Goal: Task Accomplishment & Management: Complete application form

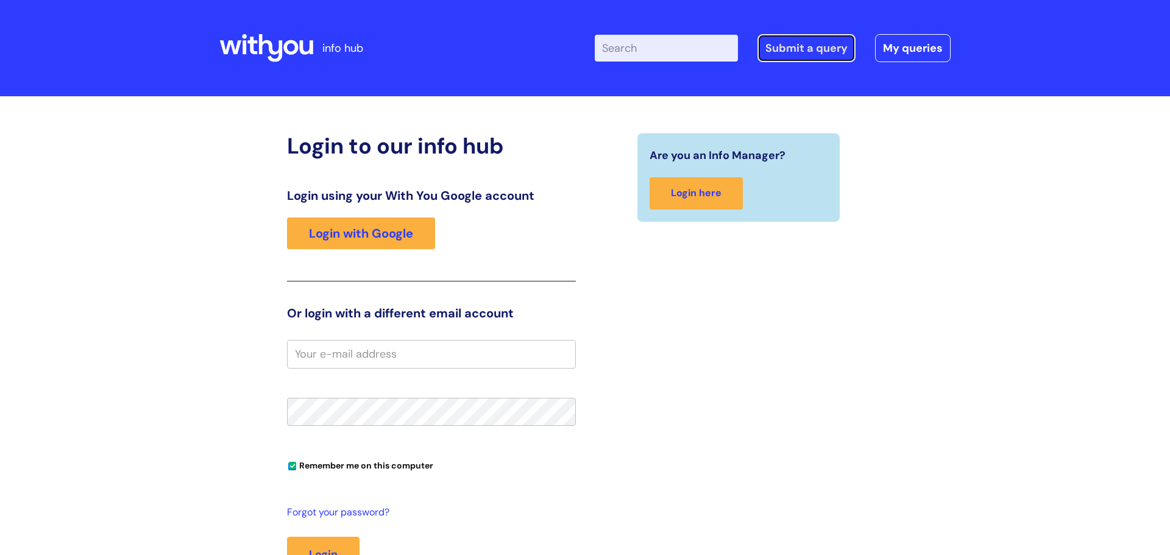
click at [808, 51] on link "Submit a query" at bounding box center [807, 48] width 98 height 28
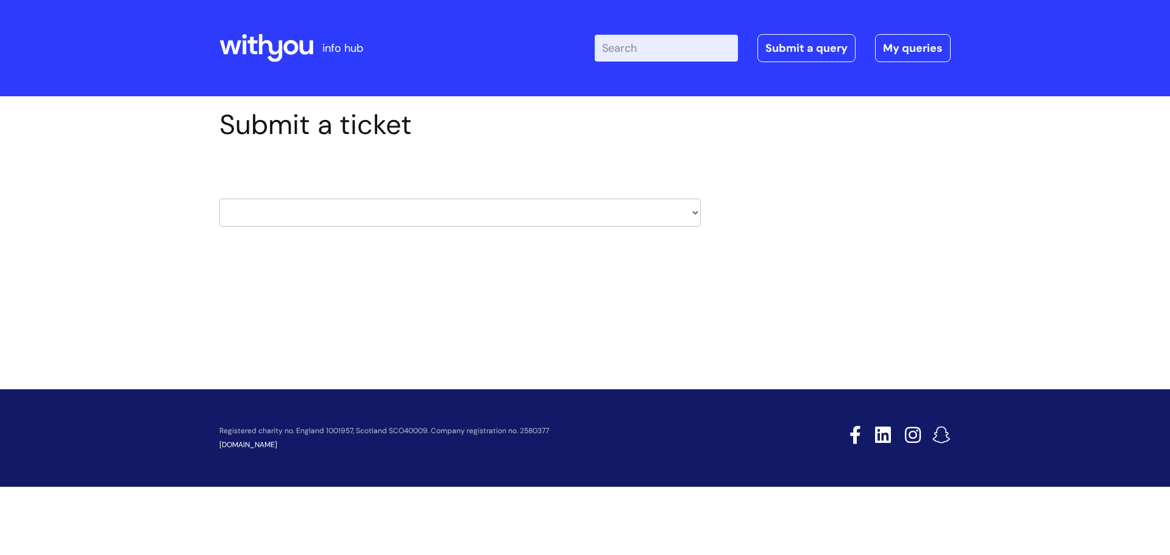
click at [268, 203] on select "HR / People IT and Support Clinical Drug Alerts Finance Accounts Data Support T…" at bounding box center [459, 213] width 481 height 28
select select "it_and_support"
click at [219, 199] on select "HR / People IT and Support Clinical Drug Alerts Finance Accounts Data Support T…" at bounding box center [459, 213] width 481 height 28
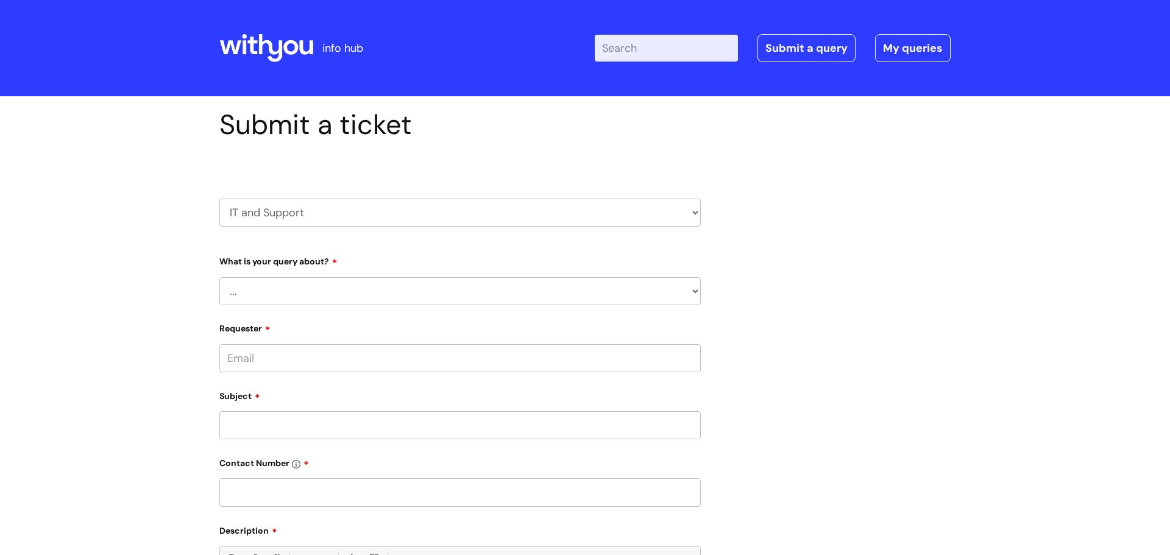
click at [385, 293] on select "... Mobile Phone Reset & MFA Accounts, Starters and Leavers IT Hardware issue I…" at bounding box center [459, 291] width 481 height 28
click at [219, 277] on select "... Mobile Phone Reset & MFA Accounts, Starters and Leavers IT Hardware issue I…" at bounding box center [459, 291] width 481 height 28
click at [315, 363] on select "... Halo PCMIS Iaptus NHS Email CJSM Email Mitel Another System Google (Workspa…" at bounding box center [465, 354] width 472 height 28
drag, startPoint x: 147, startPoint y: 273, endPoint x: 175, endPoint y: 288, distance: 31.1
click at [148, 273] on div "Submit a ticket HR / People IT and Support Clinical Drug Alerts Finance Account…" at bounding box center [585, 493] width 1170 height 794
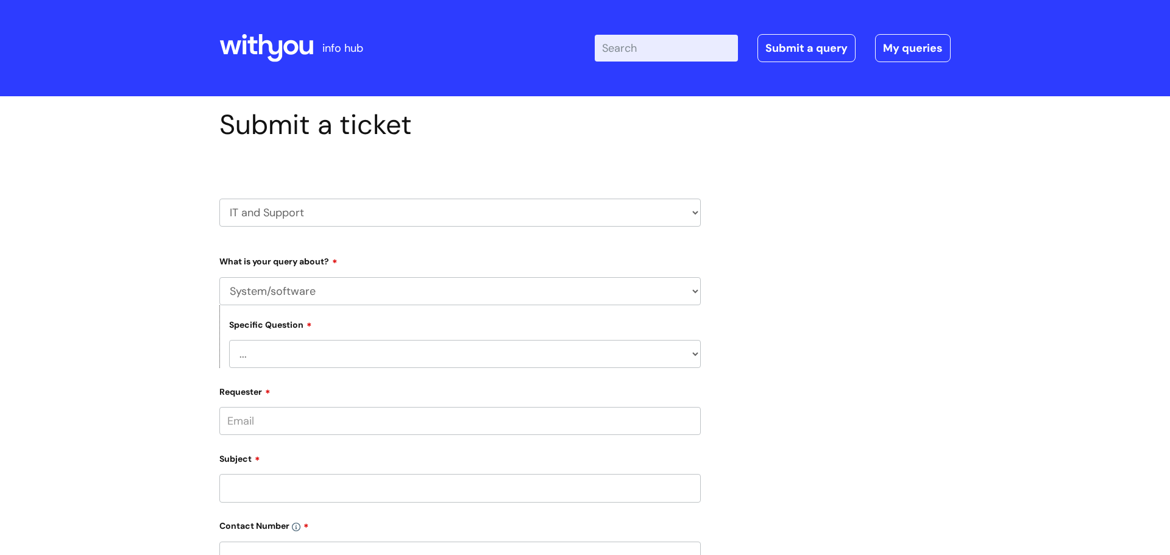
click at [315, 288] on select "... Mobile Phone Reset & MFA Accounts, Starters and Leavers IT Hardware issue I…" at bounding box center [459, 291] width 481 height 28
click at [219, 277] on select "... Mobile Phone Reset & MFA Accounts, Starters and Leavers IT Hardware issue I…" at bounding box center [459, 291] width 481 height 28
click at [324, 349] on select "... I need a new or replacement ... I’m waiting for new or replacement hardware…" at bounding box center [465, 354] width 472 height 28
click at [186, 322] on div "Submit a ticket HR / People IT and Support Clinical Drug Alerts Finance Account…" at bounding box center [585, 493] width 1170 height 794
click at [305, 355] on select "... I need a new or replacement ... I’m waiting for new or replacement hardware…" at bounding box center [465, 354] width 472 height 28
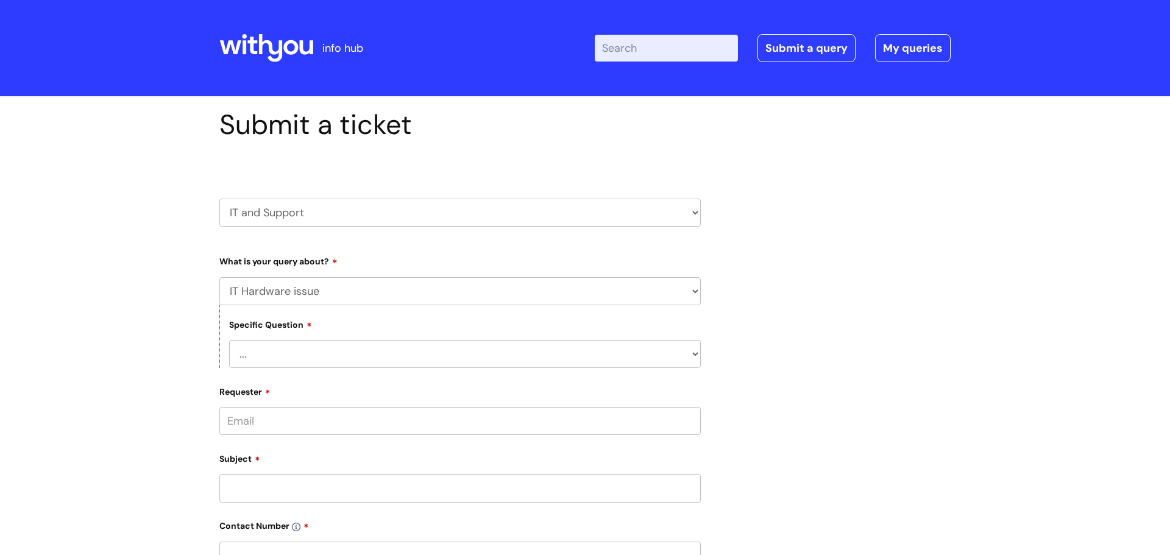
click at [139, 373] on div "Submit a ticket HR / People IT and Support Clinical Drug Alerts Finance Account…" at bounding box center [585, 493] width 1170 height 794
click at [325, 357] on select "... I need a new or replacement ... I’m waiting for new or replacement hardware…" at bounding box center [465, 354] width 472 height 28
click at [330, 288] on select "... Mobile Phone Reset & MFA Accounts, Starters and Leavers IT Hardware issue I…" at bounding box center [459, 291] width 481 height 28
select select "Something Else"
click at [219, 277] on select "... Mobile Phone Reset & MFA Accounts, Starters and Leavers IT Hardware issue I…" at bounding box center [459, 291] width 481 height 28
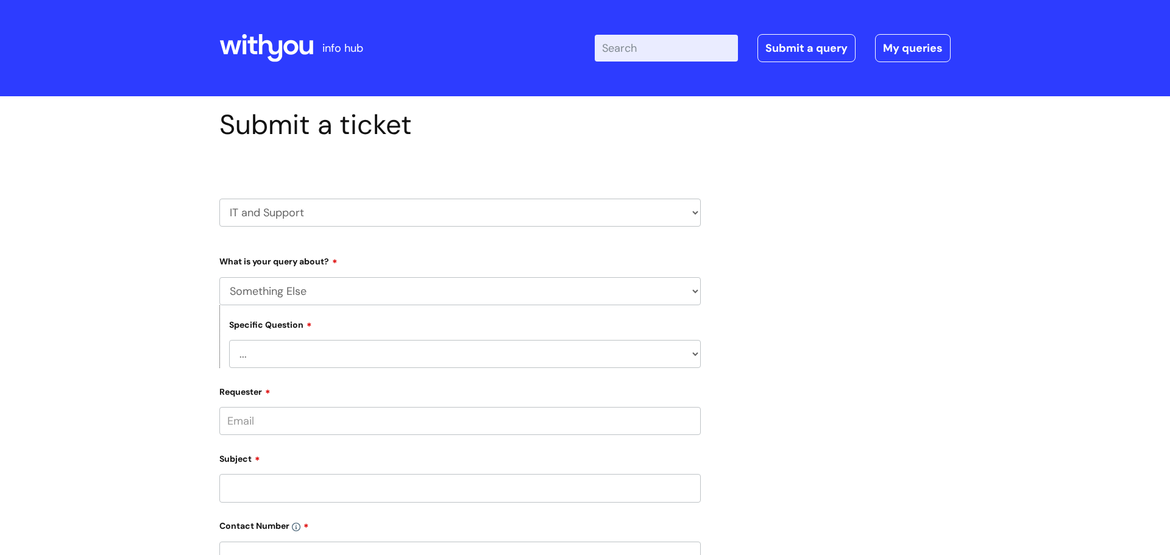
click at [326, 357] on select "... My problem is not listed" at bounding box center [465, 354] width 472 height 28
select select "My problem is not listed"
click at [229, 341] on select "... My problem is not listed" at bounding box center [465, 354] width 472 height 28
click at [296, 424] on input "Requester" at bounding box center [459, 421] width 481 height 28
type input "[PERSON_NAME][EMAIL_ADDRESS][PERSON_NAME][DOMAIN_NAME]"
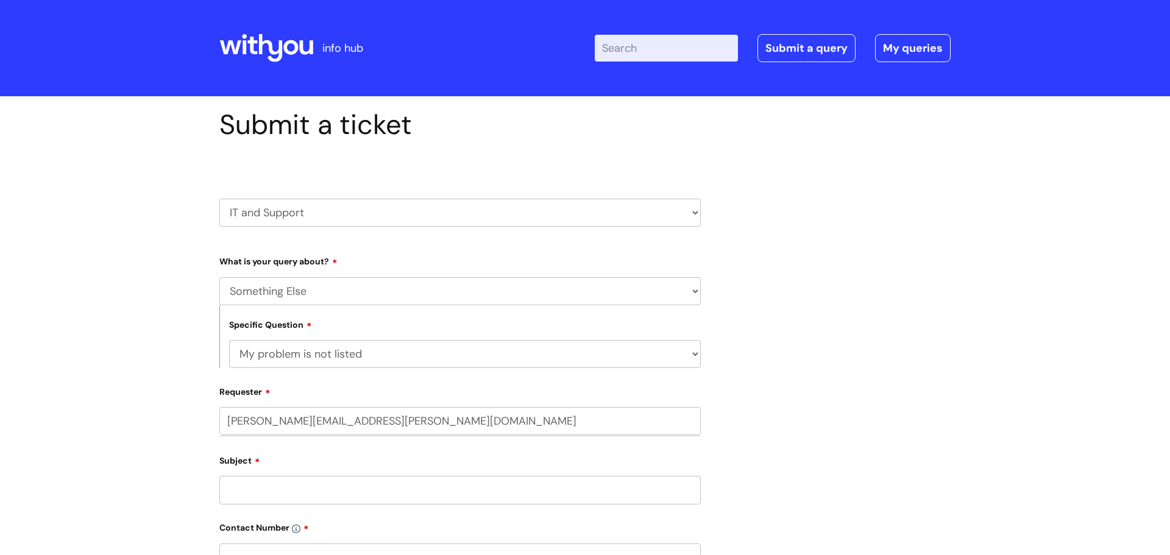
click at [298, 489] on input "Subject" at bounding box center [459, 490] width 481 height 28
click at [291, 472] on input "text" at bounding box center [459, 469] width 481 height 28
type input "[PERSON_NAME]"
click at [116, 449] on div "Submit a ticket HR / People IT and Support Clinical Drug Alerts Finance Account…" at bounding box center [585, 517] width 1170 height 842
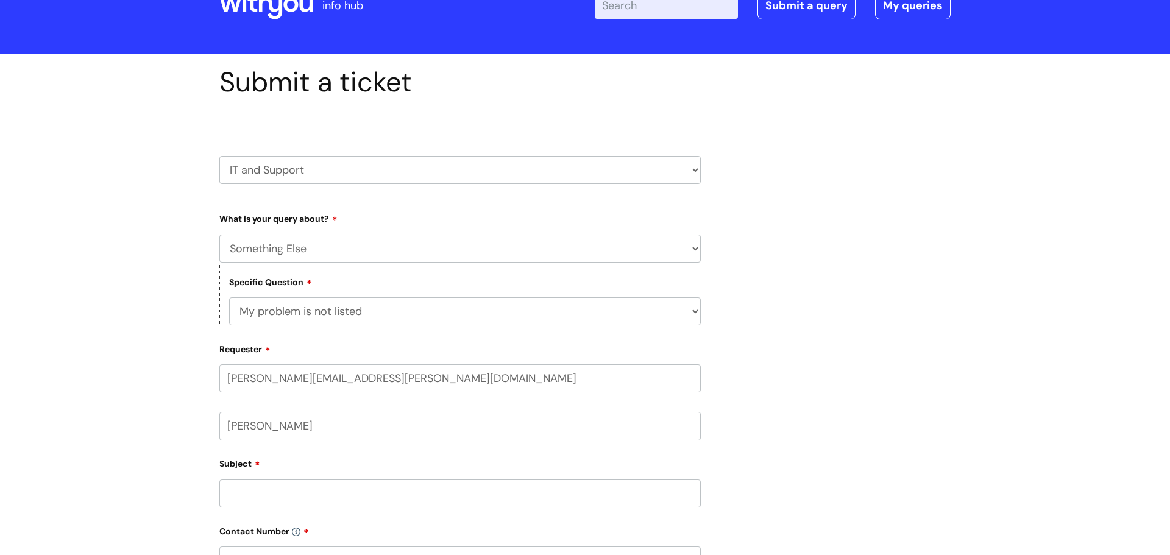
scroll to position [47, 0]
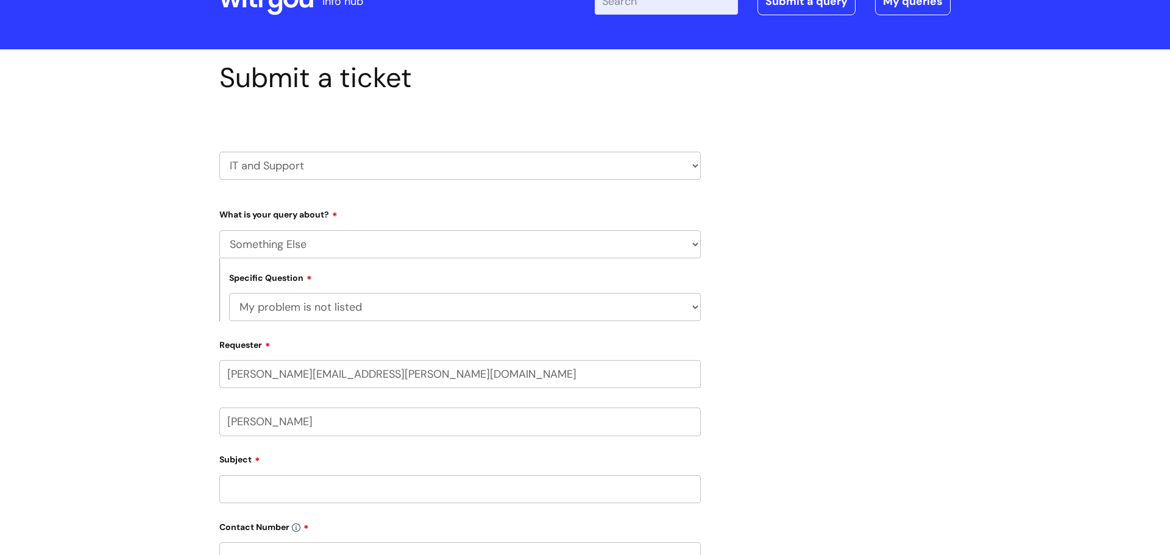
click at [249, 501] on input "Subject" at bounding box center [459, 489] width 481 height 28
type input "No internet"
drag, startPoint x: 121, startPoint y: 503, endPoint x: 196, endPoint y: 506, distance: 75.0
click at [121, 503] on div "Submit a ticket HR / People IT and Support Clinical Drug Alerts Finance Account…" at bounding box center [585, 470] width 1170 height 842
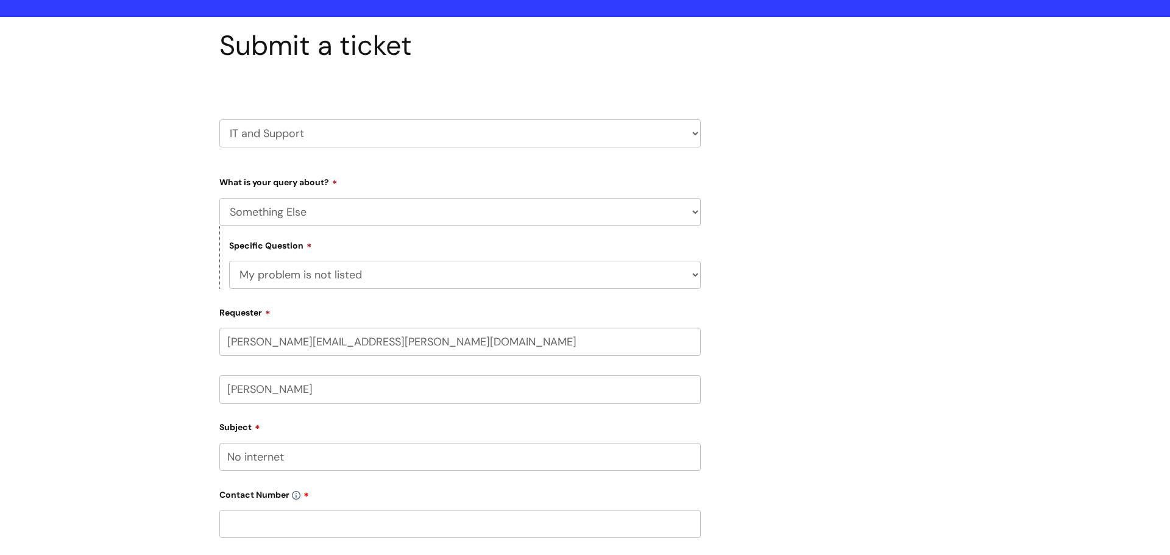
scroll to position [80, 0]
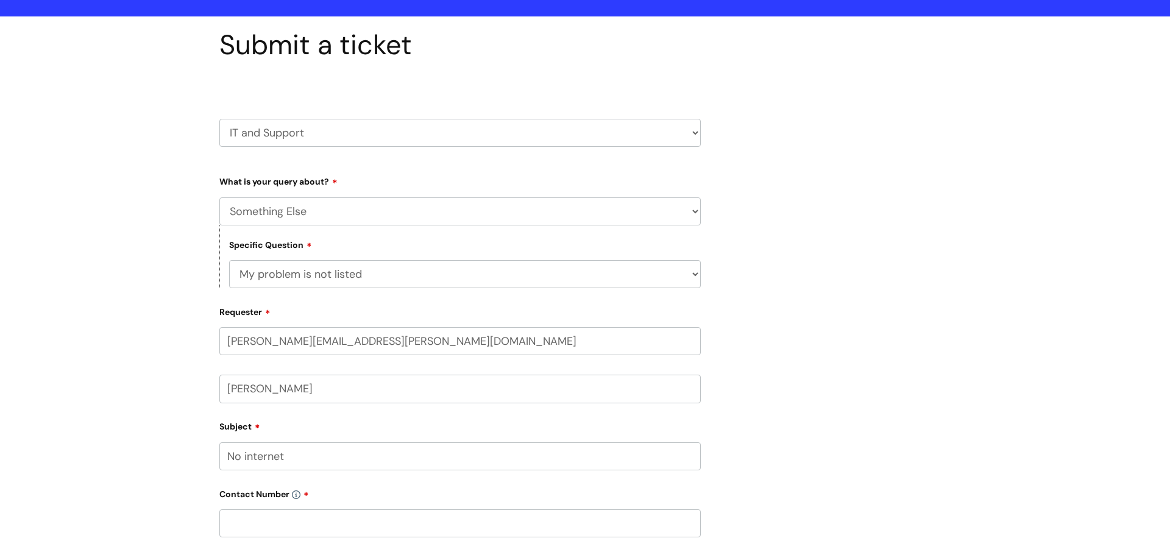
click at [285, 533] on input "text" at bounding box center [459, 523] width 481 height 28
type input "07423118978"
click at [152, 504] on div "Submit a ticket HR / People IT and Support Clinical Drug Alerts Finance Account…" at bounding box center [585, 437] width 1170 height 842
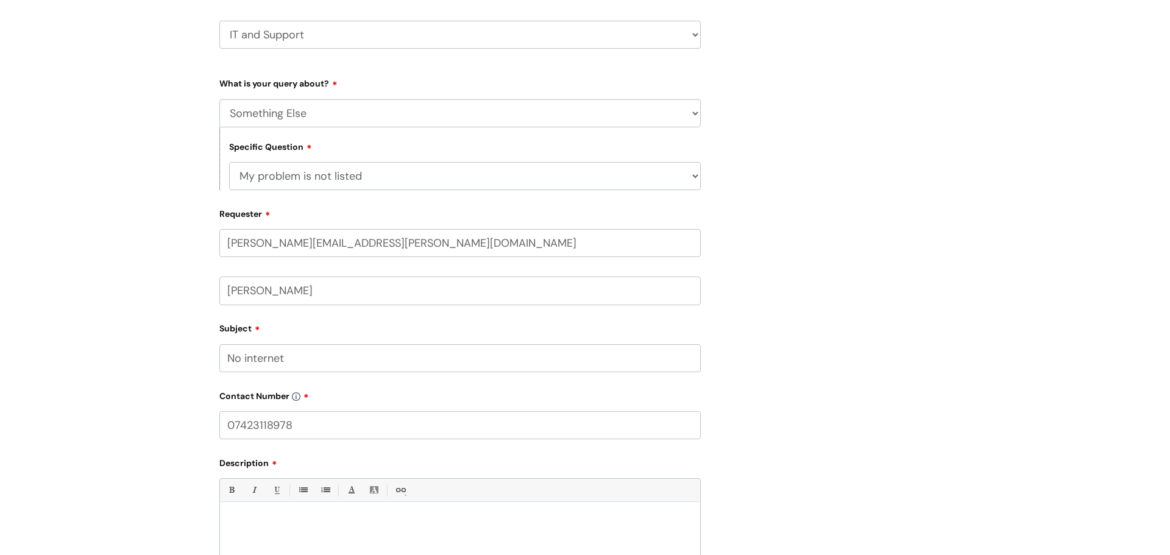
scroll to position [213, 0]
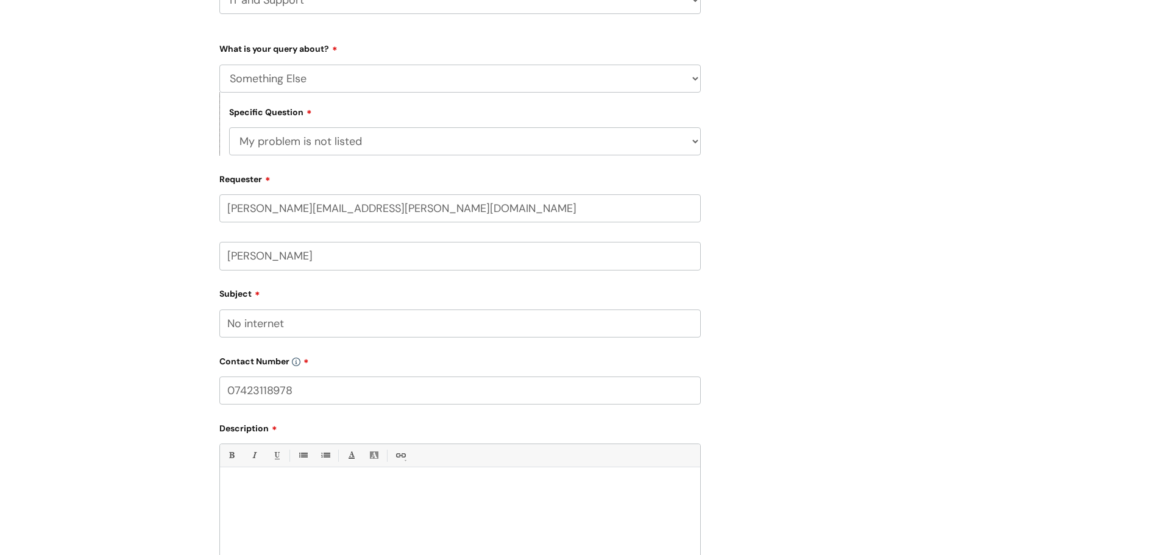
click at [247, 501] on div at bounding box center [460, 516] width 480 height 84
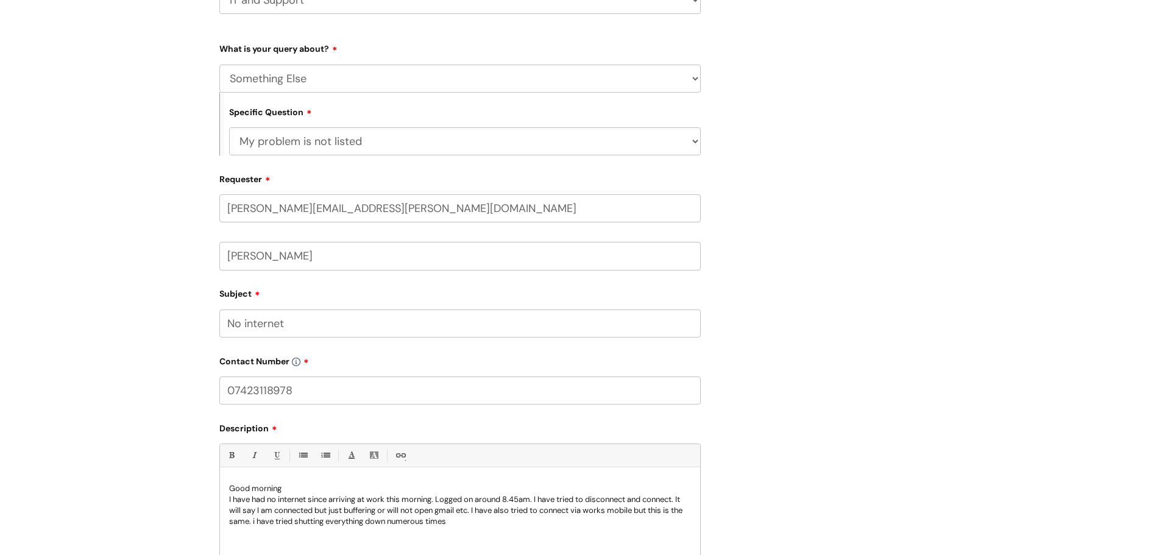
click at [468, 527] on p "I have had no internet since arriving at work this morning. Logged on around 8.…" at bounding box center [460, 510] width 462 height 33
click at [268, 524] on p "I have had no internet since arriving at work this morning. Logged on around 8.…" at bounding box center [460, 510] width 462 height 33
click at [266, 524] on p "I have had no internet since arriving at work this morning. Logged on around 8.…" at bounding box center [460, 510] width 462 height 33
click at [466, 525] on p "I have had no internet since arriving at work this morning. Logged on around 8.…" at bounding box center [460, 510] width 462 height 33
drag, startPoint x: 153, startPoint y: 531, endPoint x: 210, endPoint y: 480, distance: 76.4
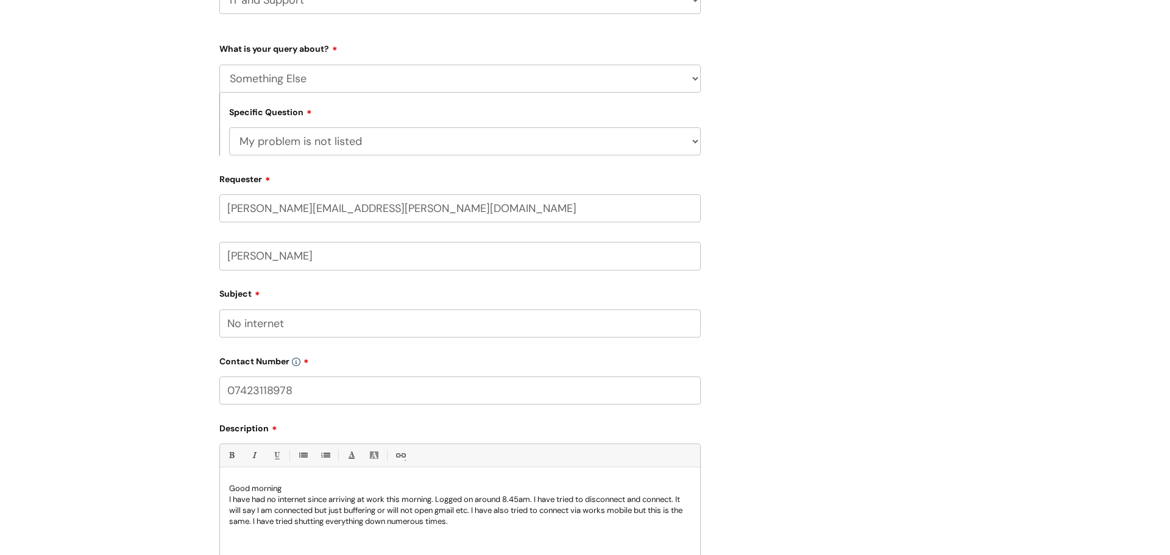
click at [153, 531] on div "Submit a ticket HR / People IT and Support Clinical Drug Alerts Finance Account…" at bounding box center [585, 305] width 1170 height 842
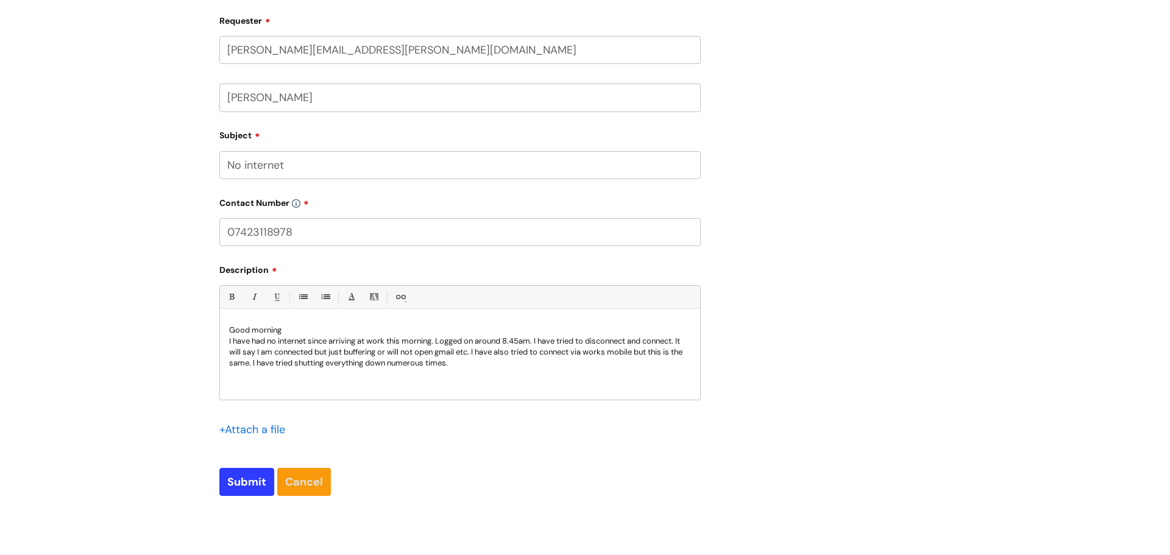
scroll to position [384, 0]
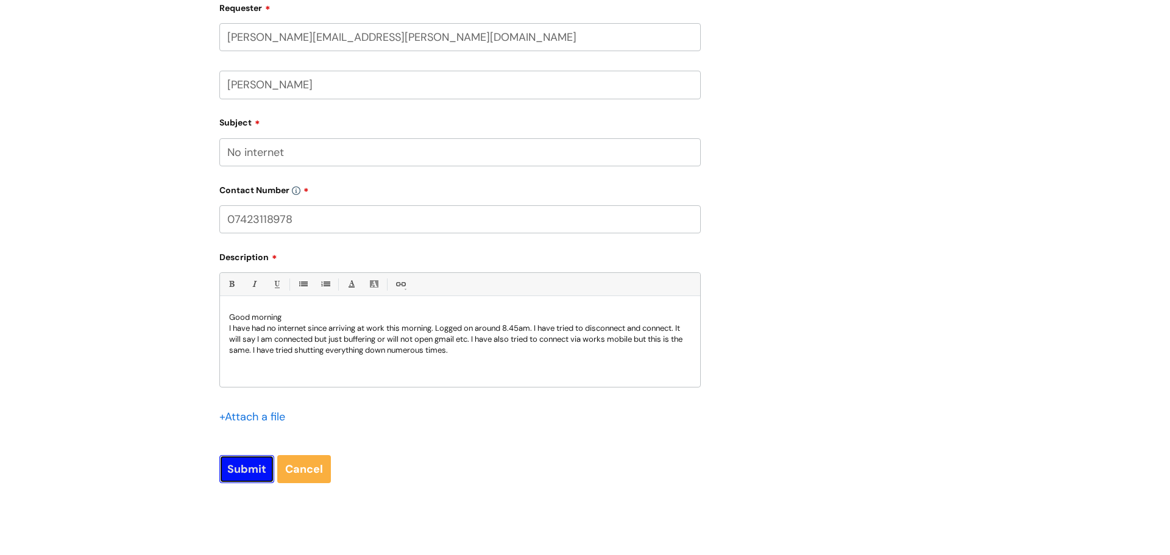
drag, startPoint x: 238, startPoint y: 480, endPoint x: 264, endPoint y: 476, distance: 26.6
click at [238, 480] on input "Submit" at bounding box center [246, 469] width 55 height 28
type input "Please Wait..."
